Goal: Find specific page/section

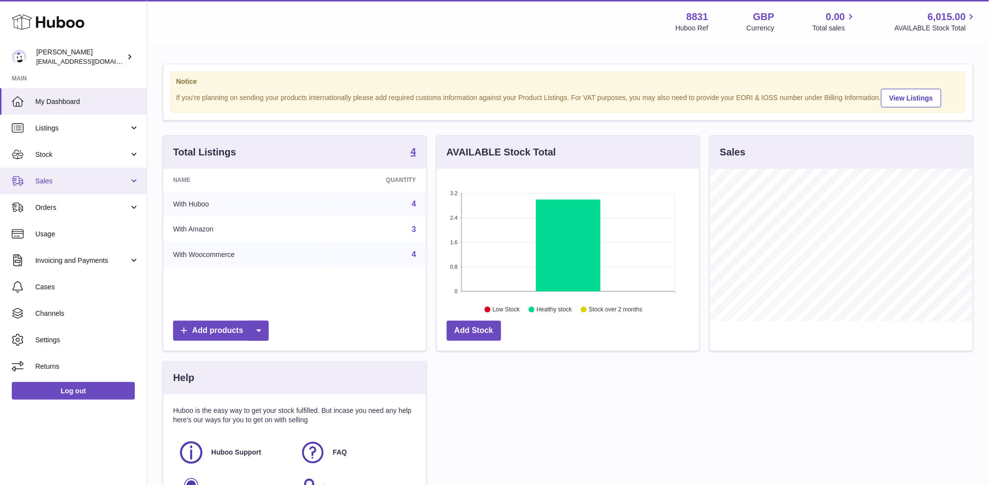
scroll to position [153, 262]
click at [57, 179] on span "Sales" at bounding box center [82, 181] width 94 height 9
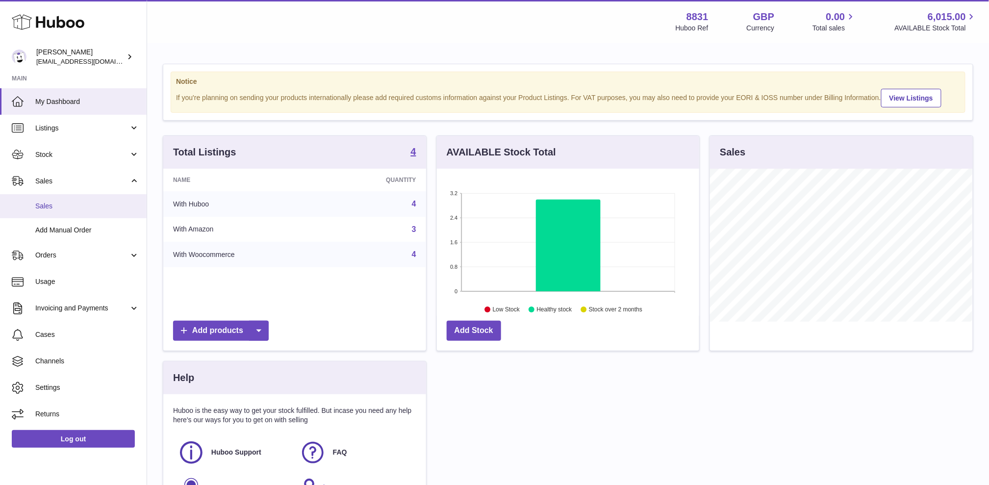
click at [61, 205] on span "Sales" at bounding box center [87, 206] width 104 height 9
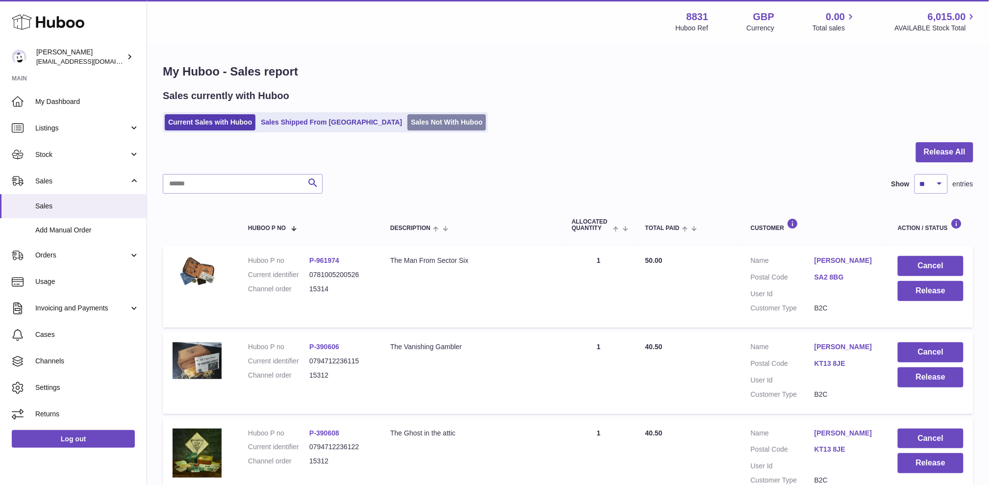
scroll to position [0, 0]
click at [408, 125] on link "Sales Not With Huboo" at bounding box center [447, 122] width 78 height 16
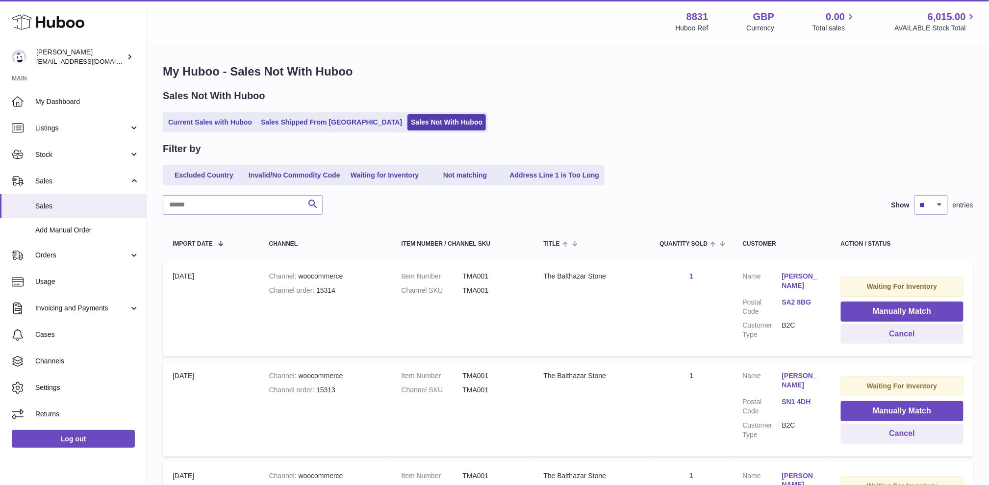
scroll to position [0, 0]
click at [214, 120] on link "Current Sales with Huboo" at bounding box center [210, 122] width 91 height 16
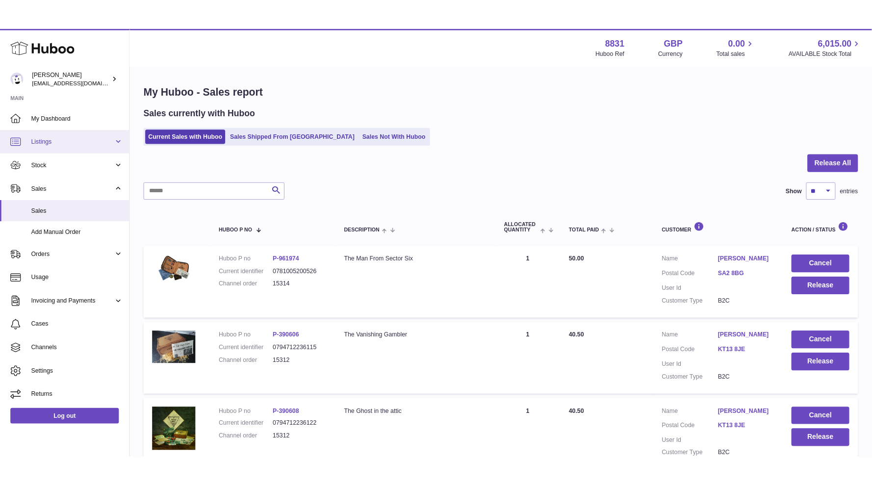
scroll to position [5, 0]
